Goal: Register for event/course

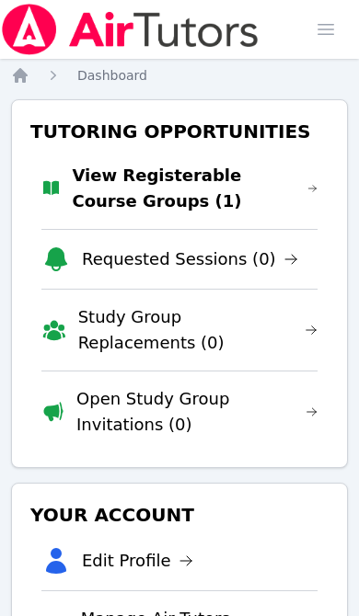
click at [142, 191] on link "View Registerable Course Groups (1)" at bounding box center [195, 189] width 246 height 52
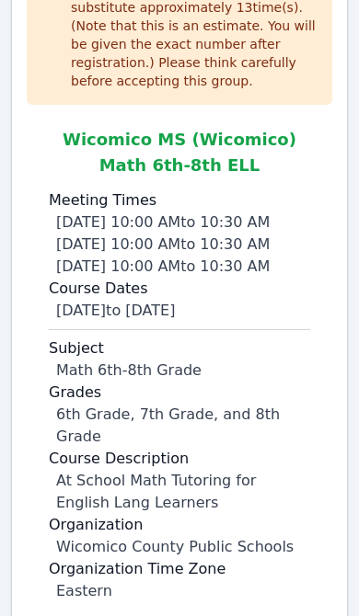
scroll to position [384, 0]
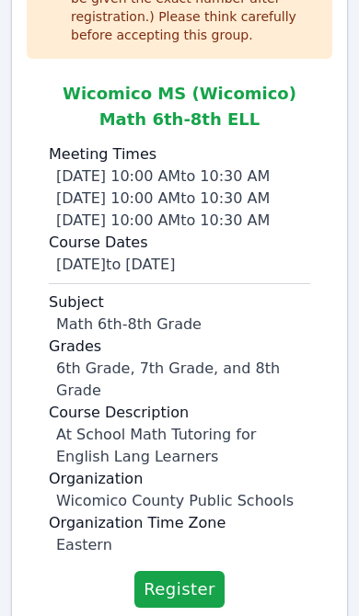
click at [178, 577] on span "Register" at bounding box center [180, 590] width 72 height 26
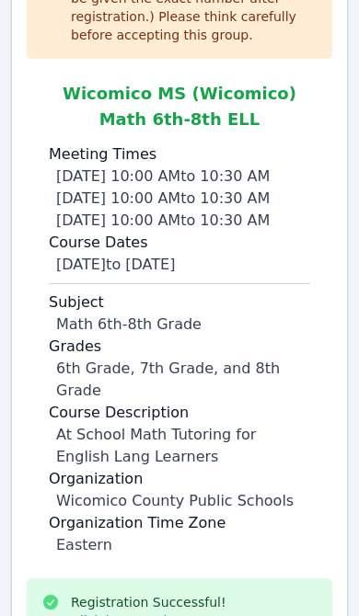
click at [227, 612] on link "Click here to view your new group" at bounding box center [181, 621] width 220 height 18
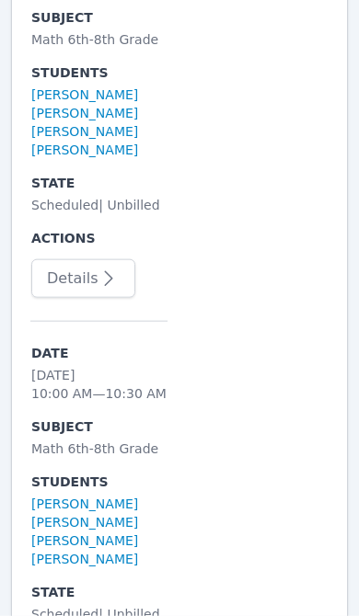
scroll to position [1467, 0]
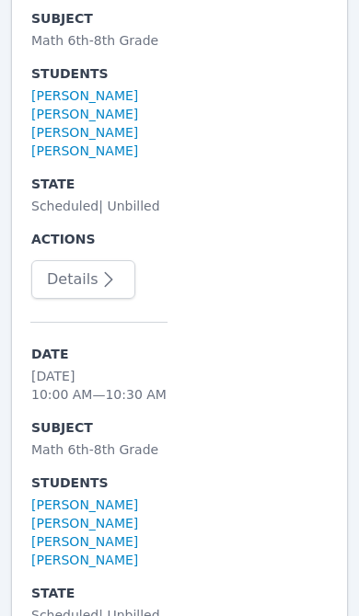
click at [102, 284] on icon "button" at bounding box center [109, 280] width 22 height 22
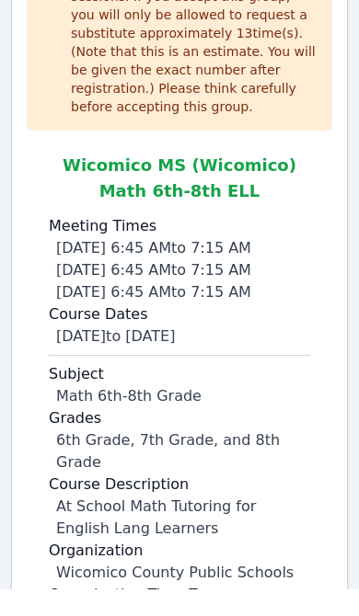
scroll to position [284, 0]
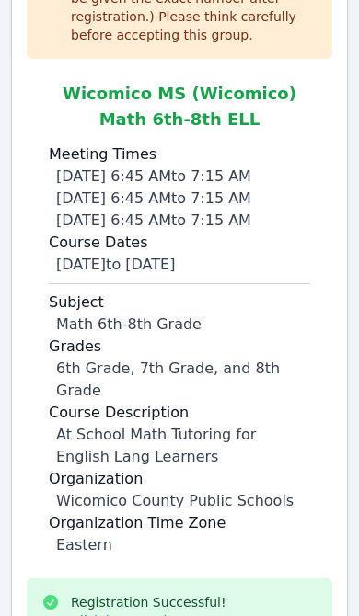
scroll to position [365, 0]
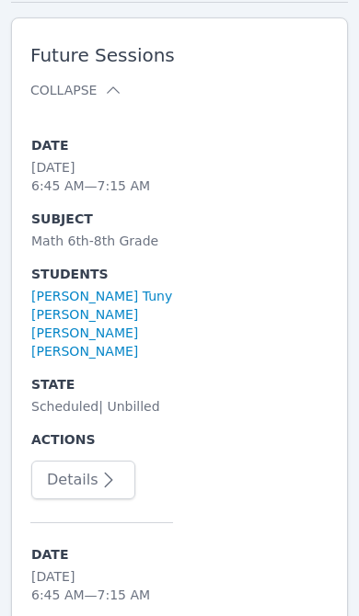
scroll to position [1267, 0]
click at [109, 488] on icon "button" at bounding box center [109, 480] width 22 height 22
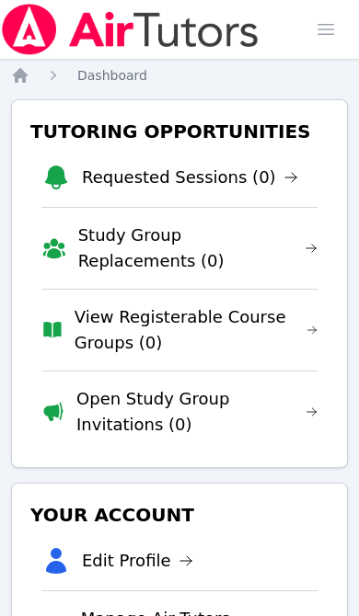
click at [28, 68] on icon "Breadcrumb" at bounding box center [20, 75] width 18 height 18
click at [27, 71] on icon "Breadcrumb" at bounding box center [20, 75] width 18 height 18
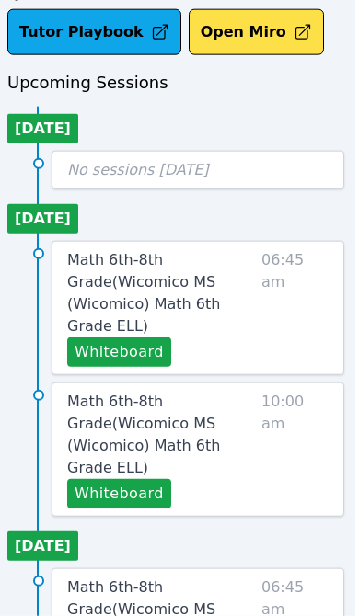
scroll to position [863, 7]
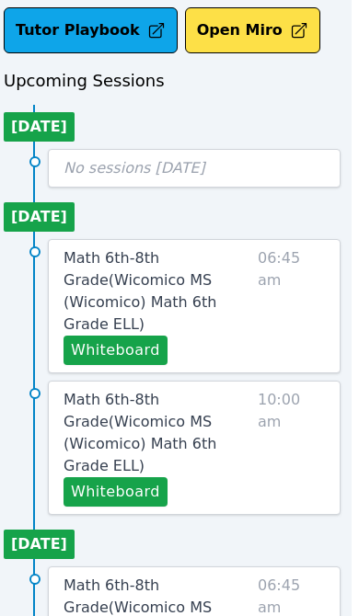
click at [282, 247] on span "06:45 am" at bounding box center [291, 306] width 67 height 118
click at [190, 249] on span "Math 6th-8th Grade ( Wicomico MS (Wicomico) Math 6th Grade ELL )" at bounding box center [139, 291] width 153 height 84
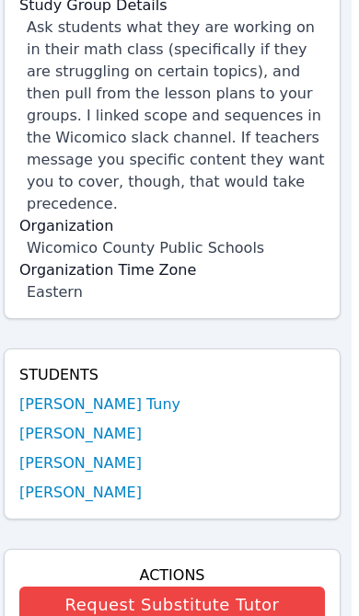
scroll to position [406, 7]
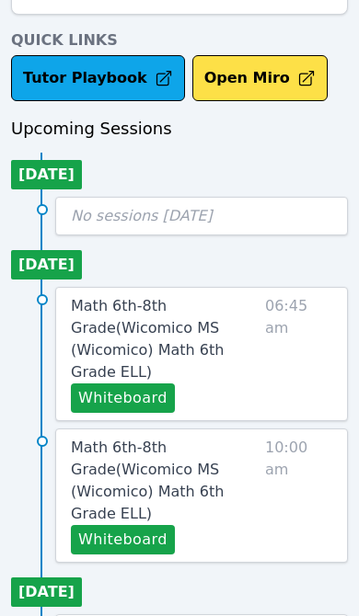
scroll to position [815, 0]
click at [201, 297] on span "Math 6th-8th Grade ( Wicomico MS (Wicomico) Math 6th Grade ELL )" at bounding box center [147, 339] width 153 height 84
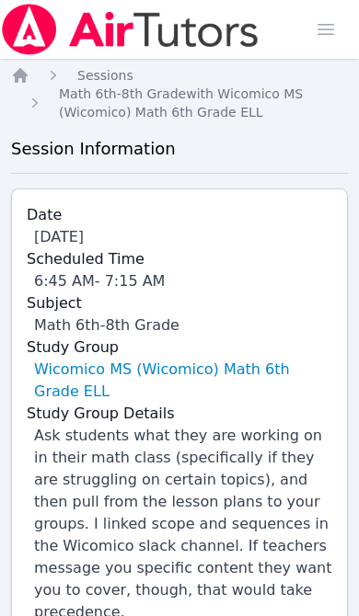
click at [271, 373] on link "Wicomico MS (Wicomico) Math 6th Grade ELL" at bounding box center [183, 381] width 298 height 44
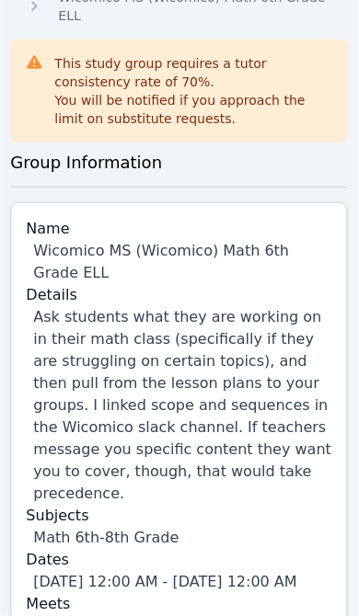
scroll to position [0, 1]
